Goal: Information Seeking & Learning: Understand process/instructions

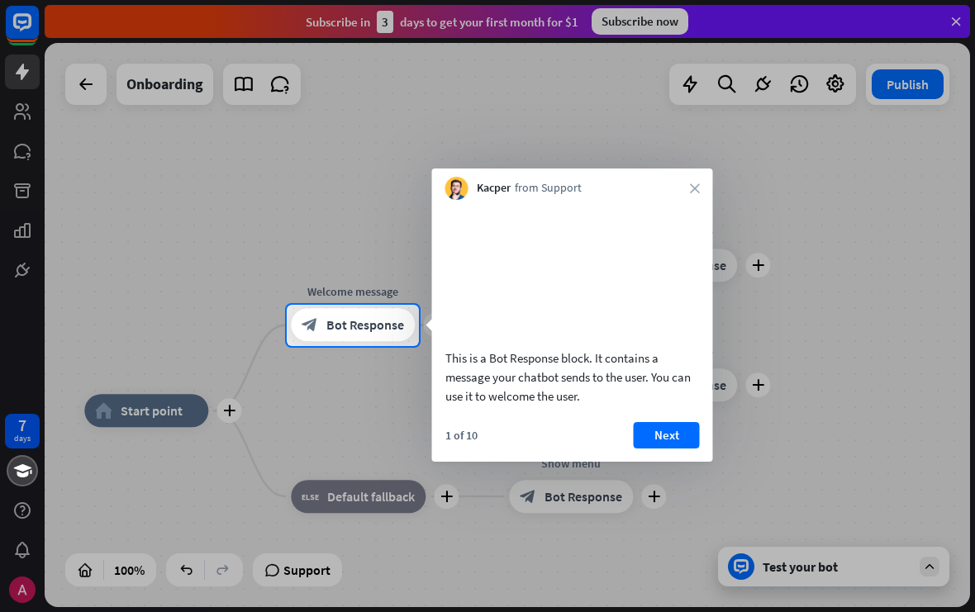
click at [674, 449] on button "Next" at bounding box center [667, 435] width 66 height 26
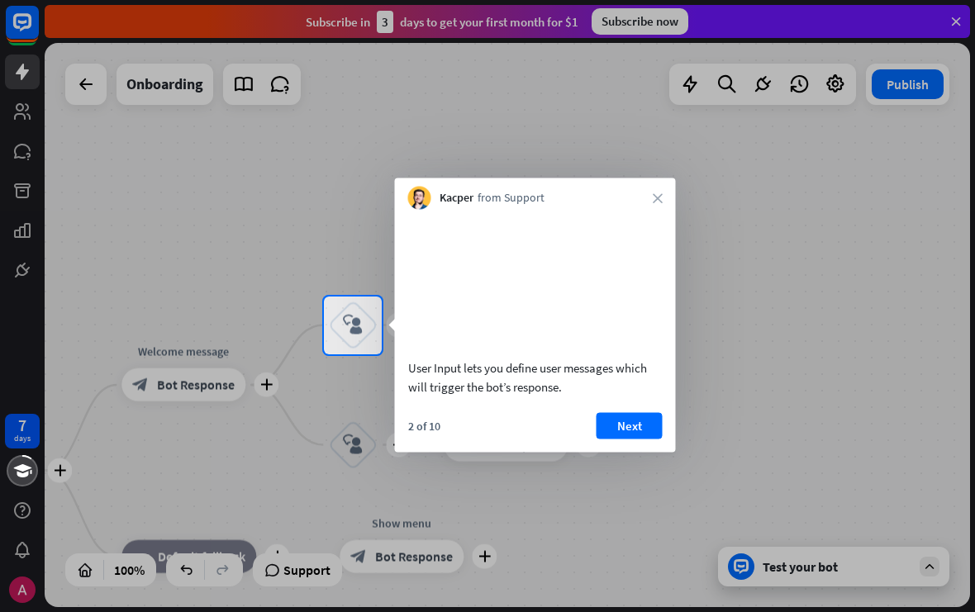
click at [636, 439] on button "Next" at bounding box center [630, 425] width 66 height 26
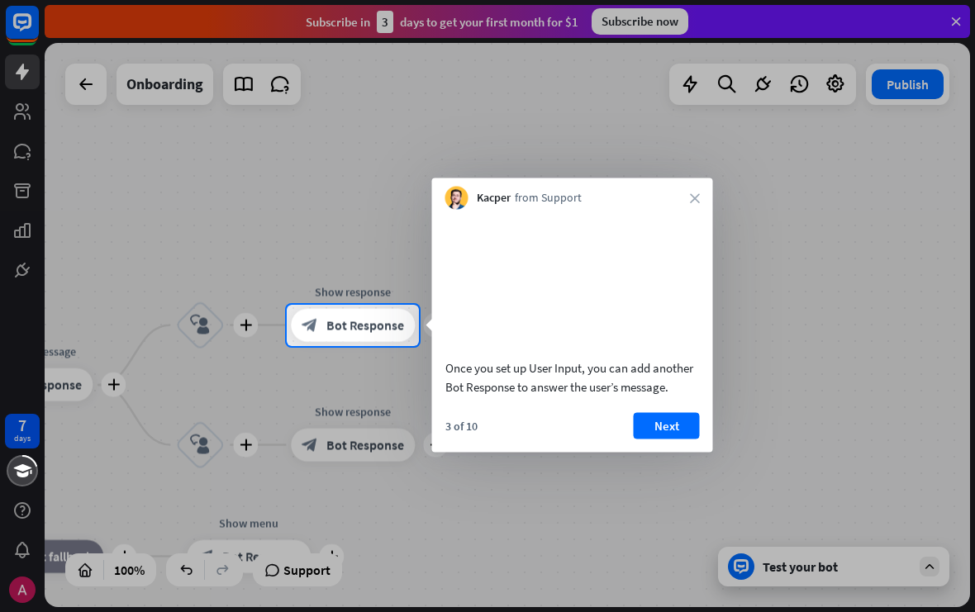
click at [665, 439] on button "Next" at bounding box center [667, 425] width 66 height 26
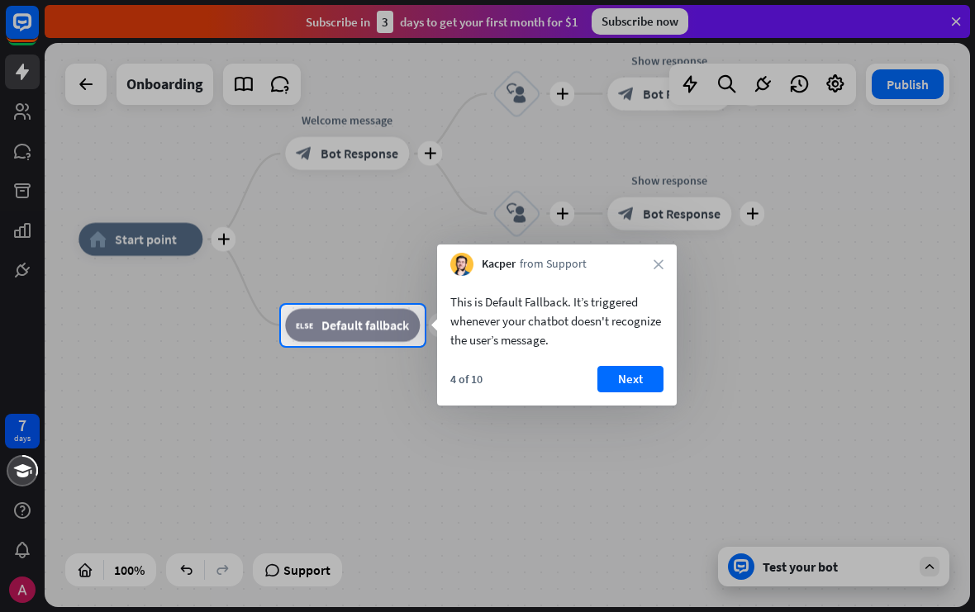
click at [641, 383] on button "Next" at bounding box center [631, 379] width 66 height 26
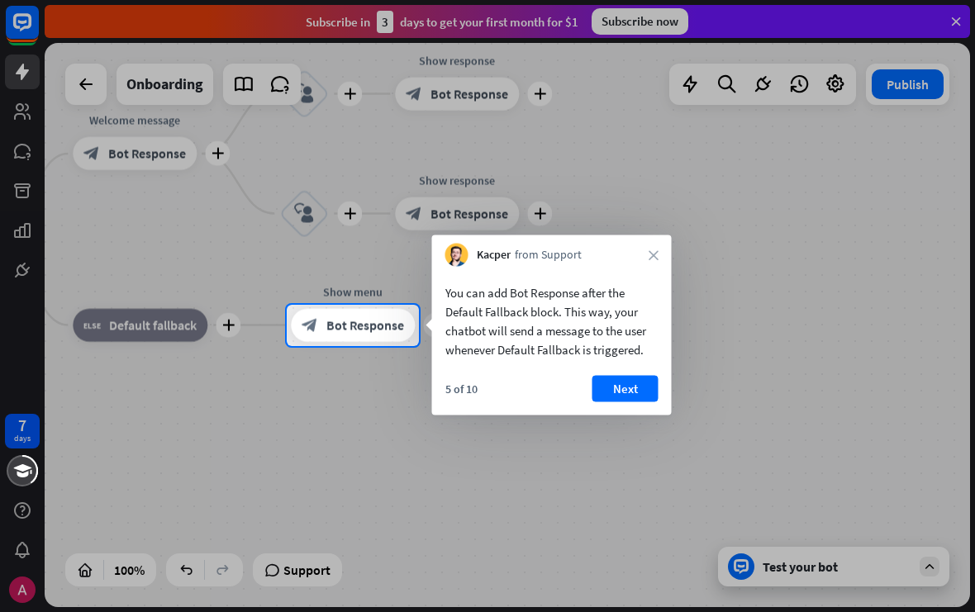
click at [637, 390] on button "Next" at bounding box center [626, 389] width 66 height 26
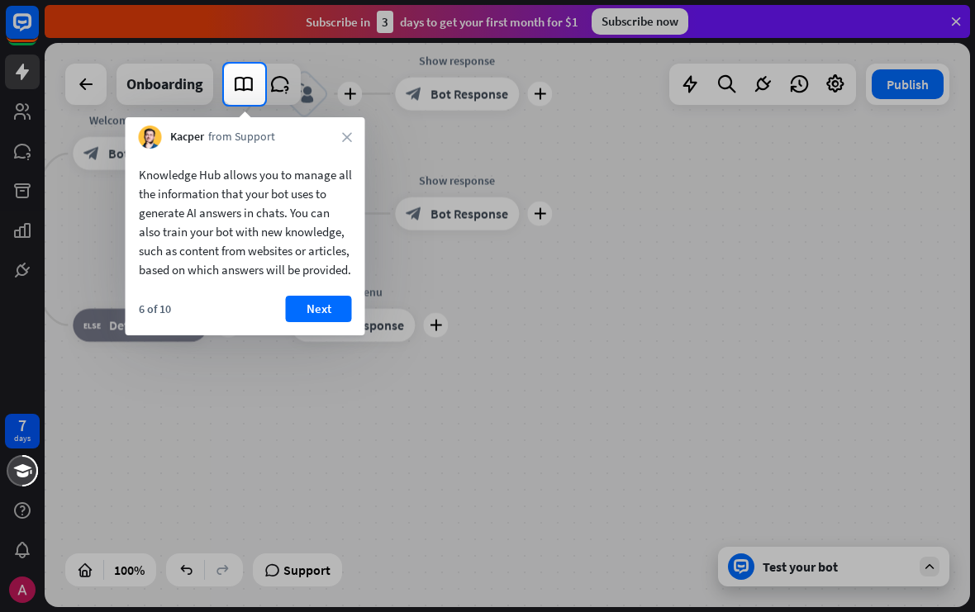
click at [321, 322] on button "Next" at bounding box center [319, 309] width 66 height 26
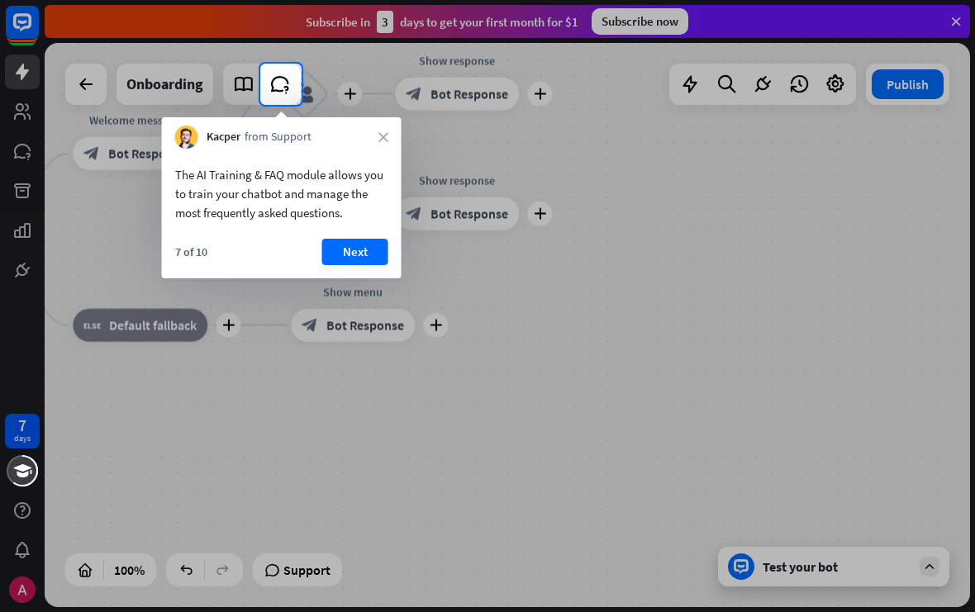
click at [369, 255] on button "Next" at bounding box center [355, 252] width 66 height 26
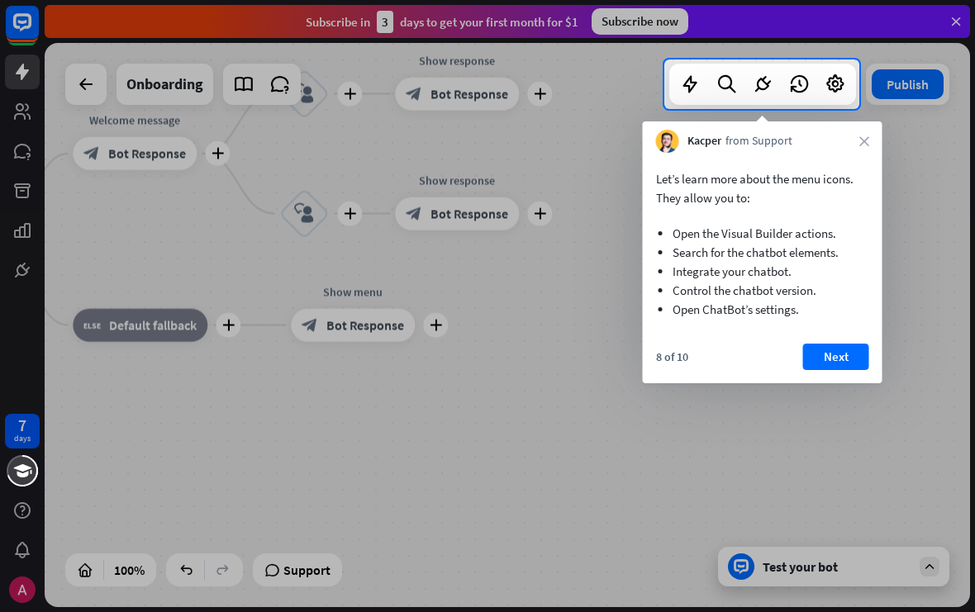
click at [847, 357] on button "Next" at bounding box center [836, 357] width 66 height 26
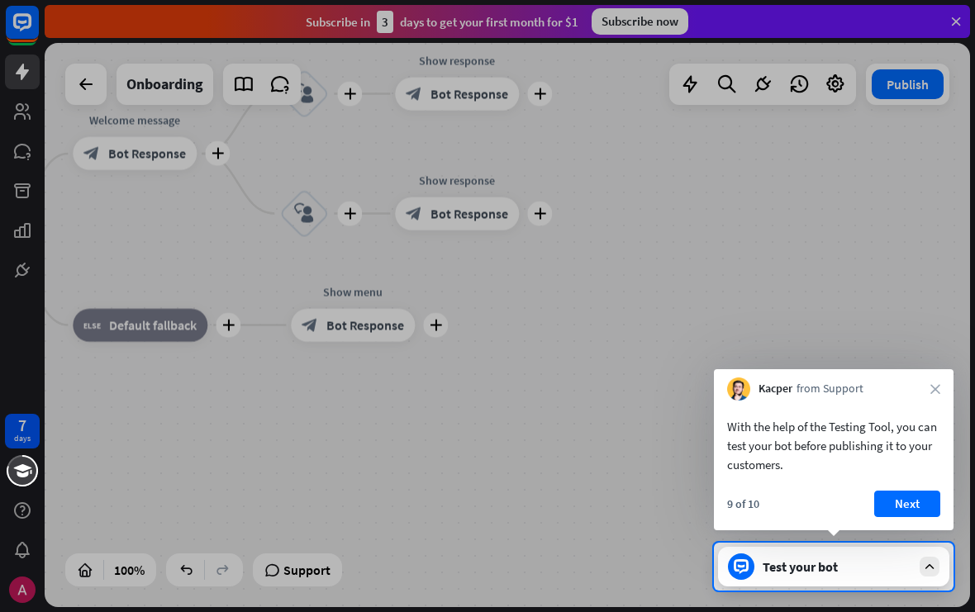
click at [913, 508] on button "Next" at bounding box center [907, 504] width 66 height 26
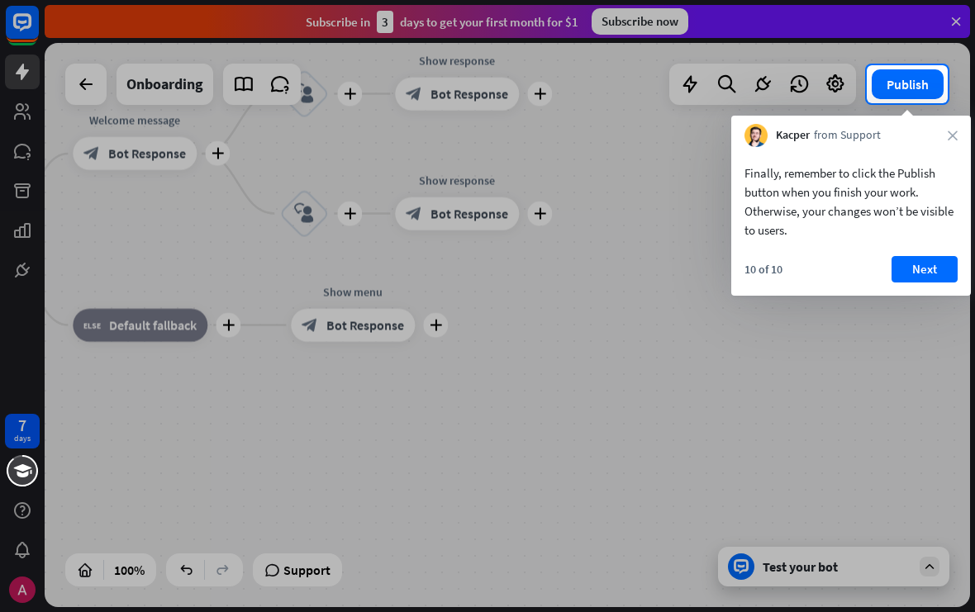
click at [936, 270] on button "Next" at bounding box center [925, 269] width 66 height 26
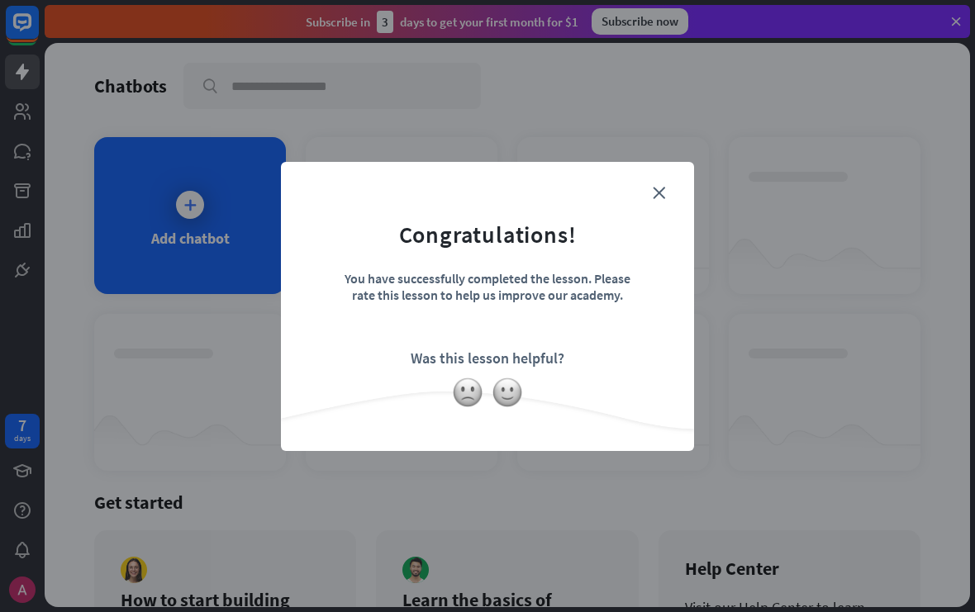
click at [668, 188] on form "Congratulations! You have successfully completed the lesson. Please rate this l…" at bounding box center [488, 282] width 372 height 198
click at [664, 195] on icon "close" at bounding box center [659, 193] width 12 height 12
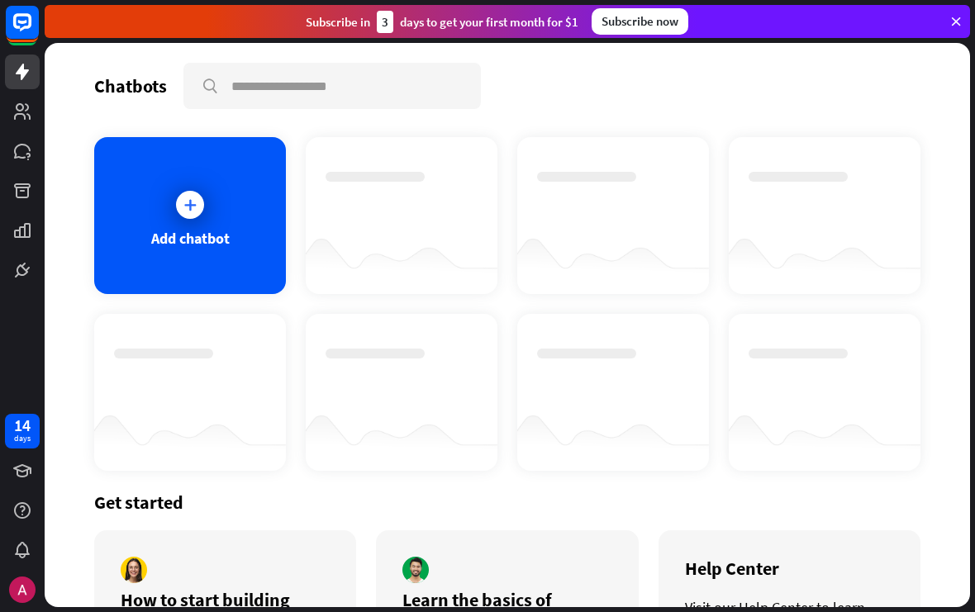
click at [198, 209] on icon at bounding box center [190, 205] width 17 height 17
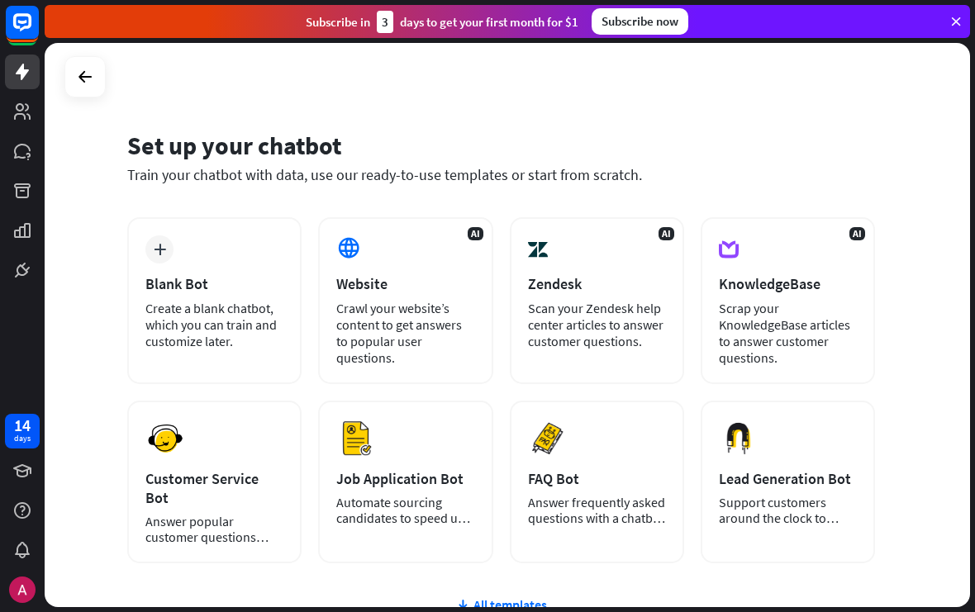
click at [160, 256] on div "plus" at bounding box center [159, 250] width 28 height 28
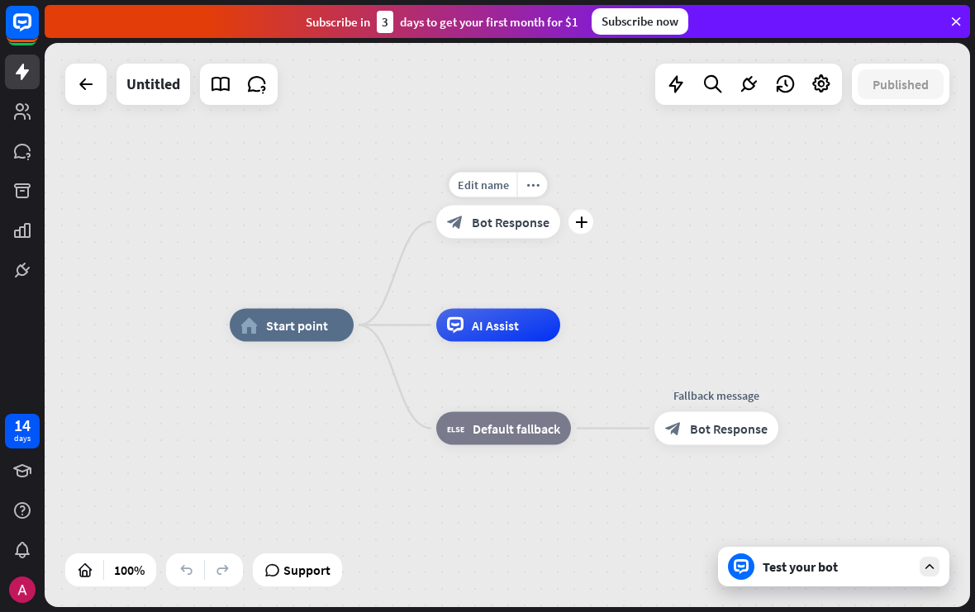
click at [572, 229] on div "plus" at bounding box center [581, 222] width 25 height 25
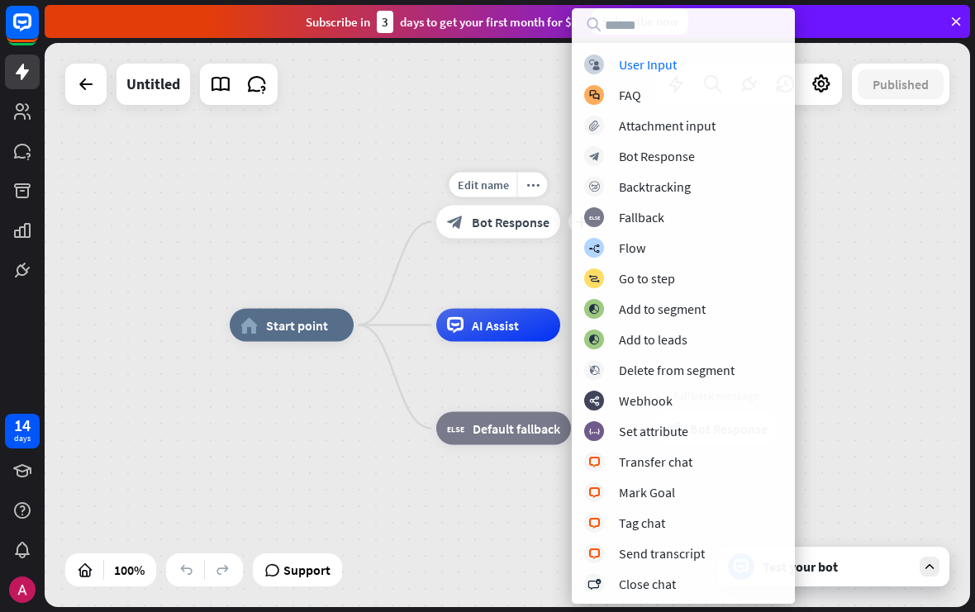
click at [936, 200] on div "home_2 Start point Edit name more_horiz plus block_bot_response Bot Response AI…" at bounding box center [508, 325] width 926 height 565
